Goal: Transaction & Acquisition: Purchase product/service

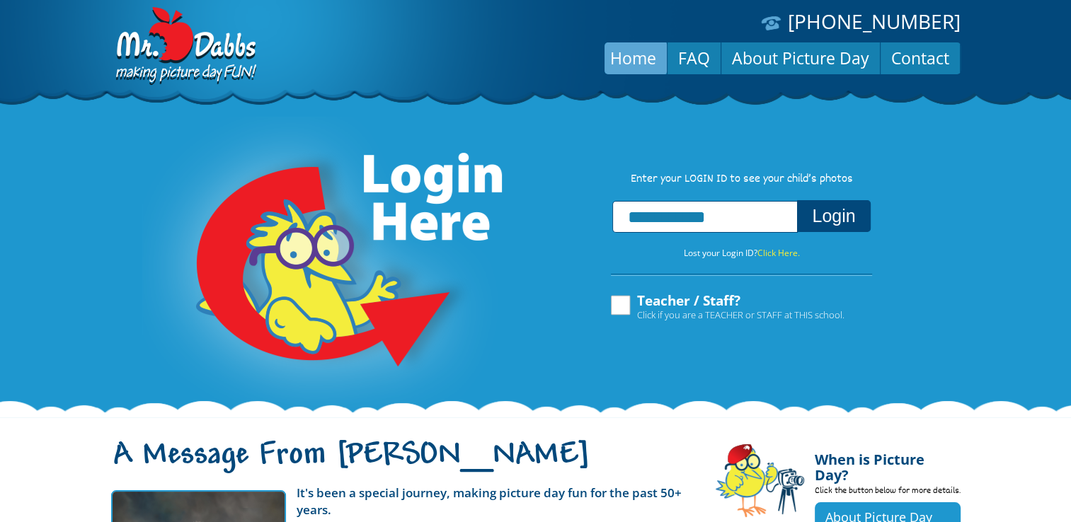
type input "**********"
click at [824, 224] on button "Login" at bounding box center [833, 216] width 73 height 32
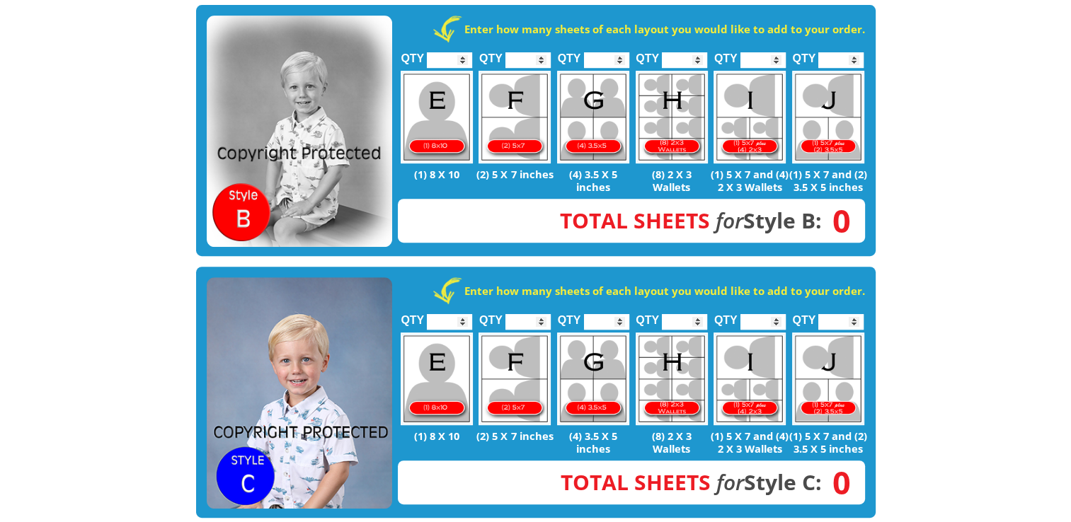
scroll to position [287, 0]
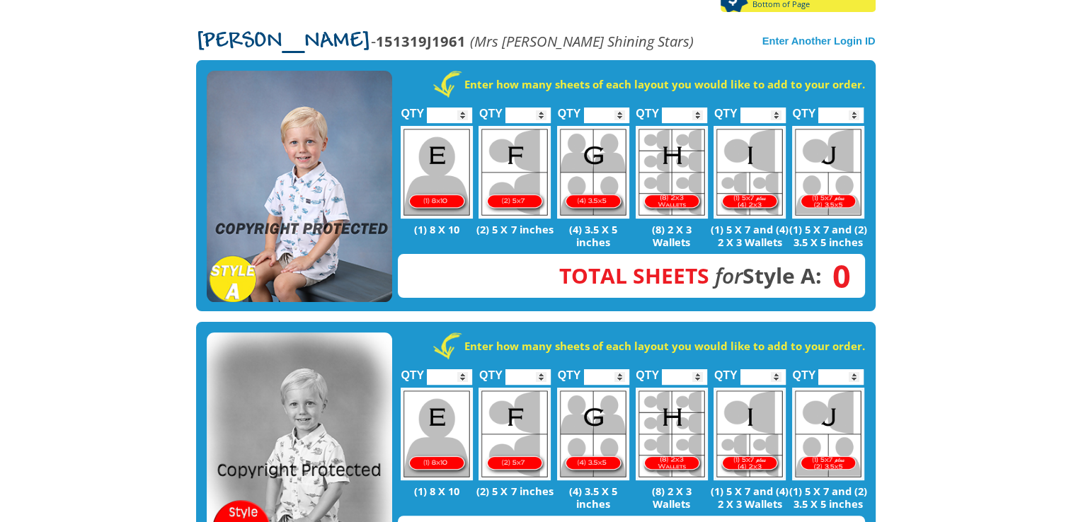
type input "*"
click at [776, 108] on input "*" at bounding box center [762, 116] width 45 height 16
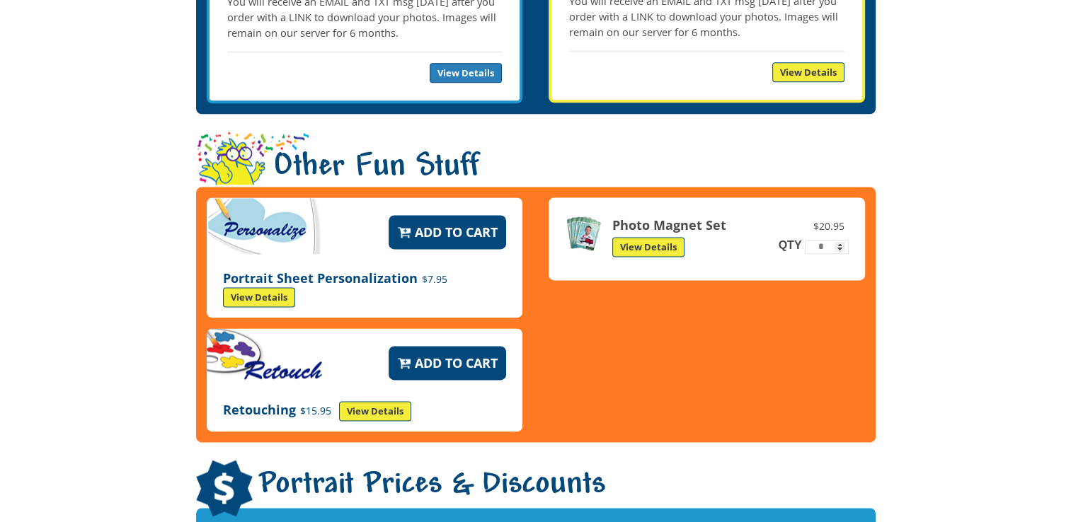
scroll to position [1884, 0]
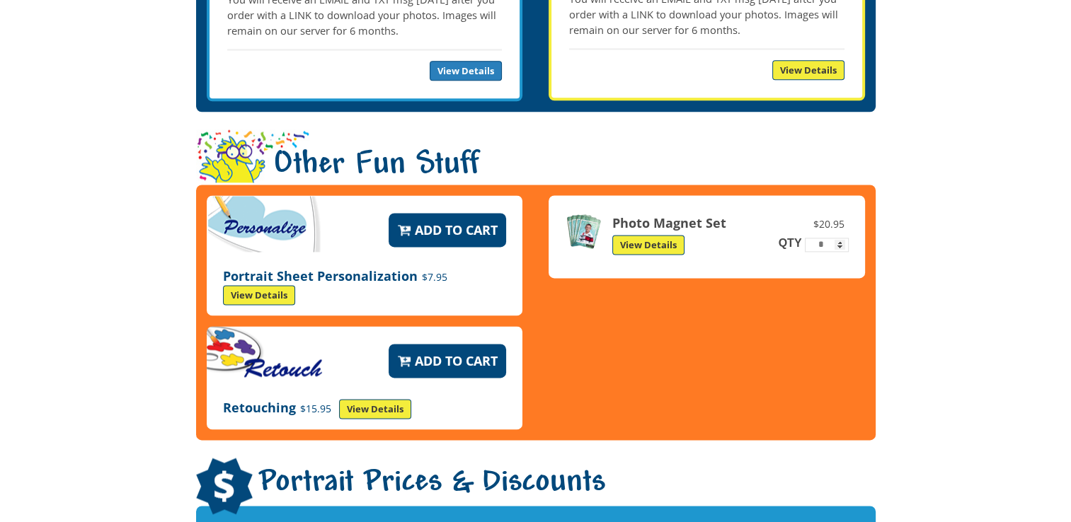
click at [639, 235] on link "View Details" at bounding box center [648, 245] width 72 height 20
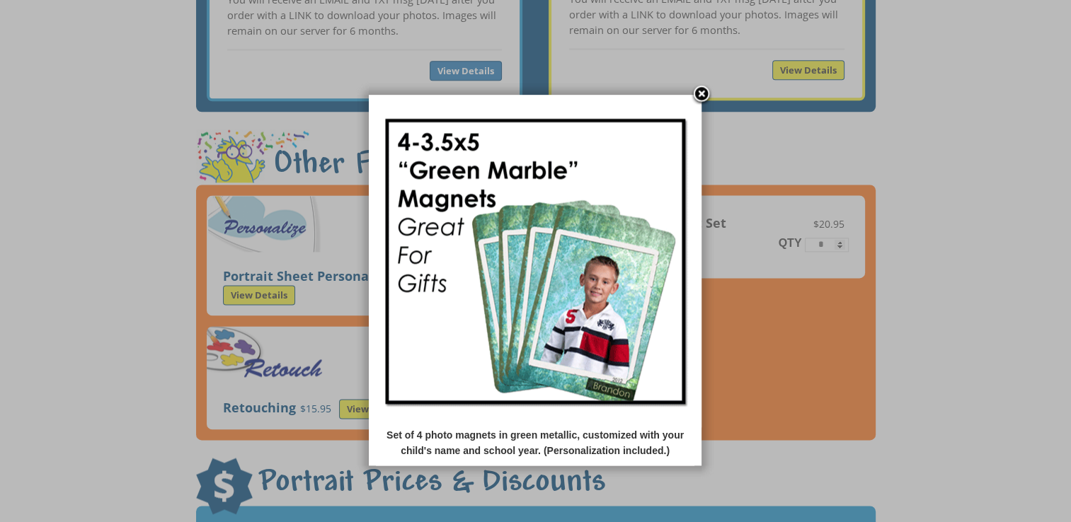
click at [701, 98] on link at bounding box center [701, 94] width 21 height 21
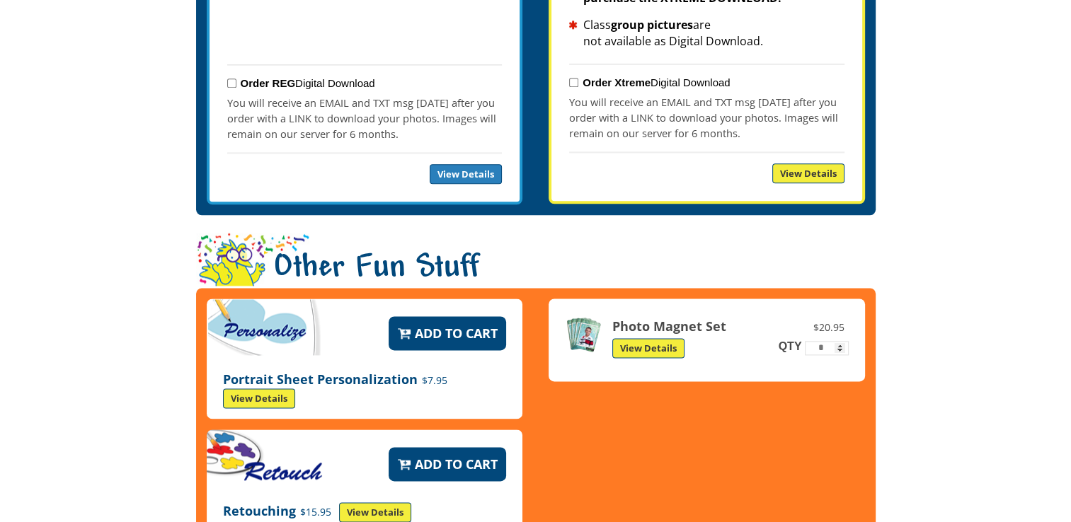
scroll to position [1782, 0]
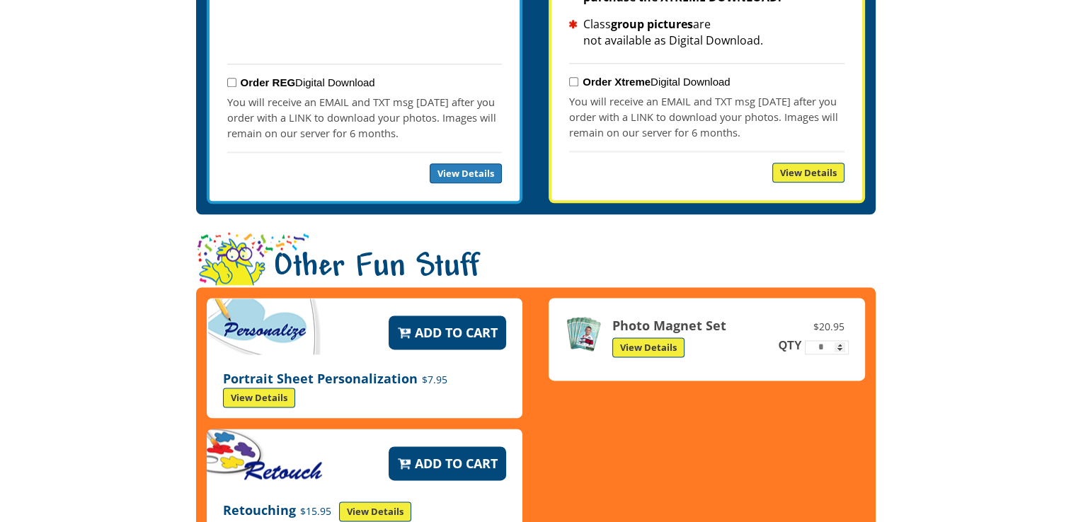
click at [643, 338] on link "View Details" at bounding box center [648, 348] width 72 height 20
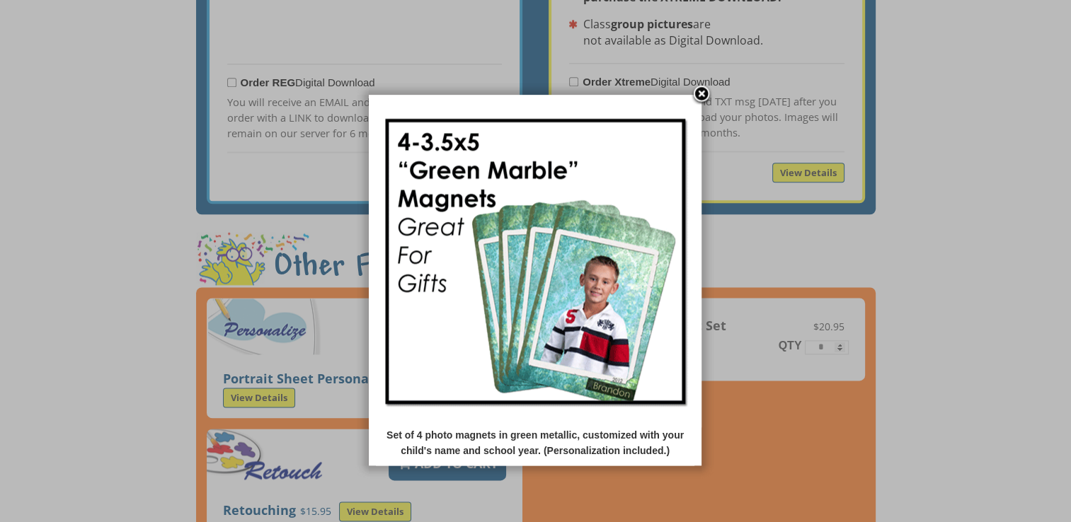
click at [706, 90] on link at bounding box center [701, 94] width 21 height 21
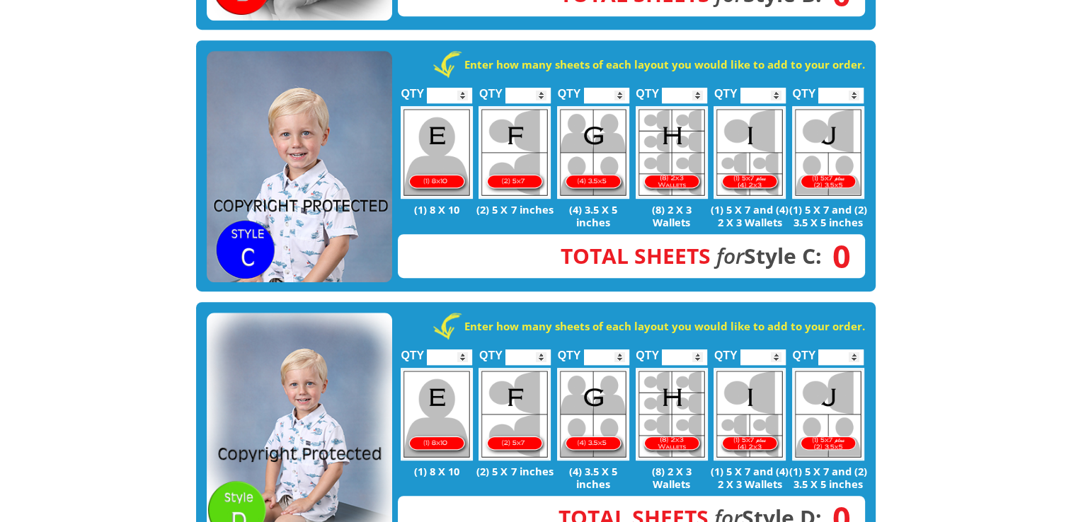
scroll to position [830, 0]
